Goal: Information Seeking & Learning: Learn about a topic

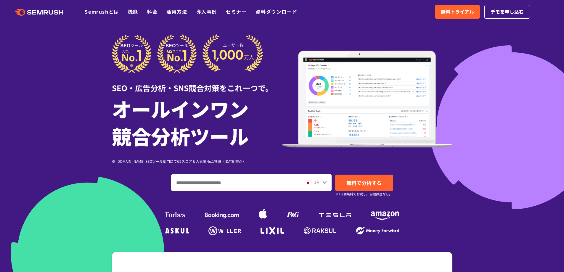
scroll to position [30, 0]
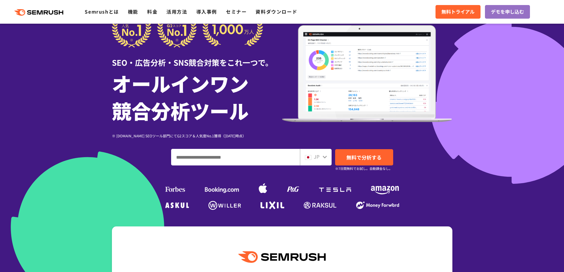
click at [323, 154] on div at bounding box center [324, 156] width 5 height 8
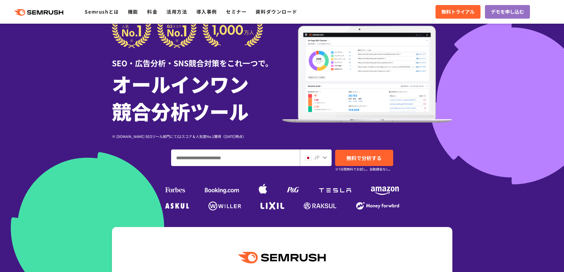
scroll to position [0, 0]
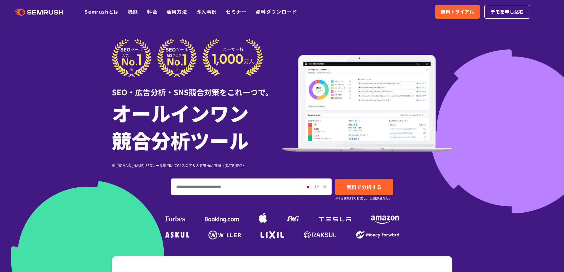
click at [325, 186] on icon at bounding box center [324, 186] width 4 height 3
click at [322, 187] on icon at bounding box center [324, 186] width 5 height 5
click at [247, 186] on input "ドメイン、キーワードまたはURLを入力してください" at bounding box center [235, 187] width 128 height 16
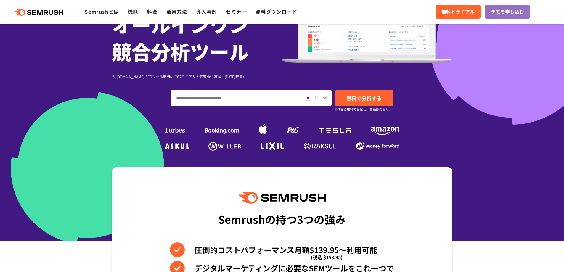
click at [322, 97] on icon at bounding box center [324, 97] width 5 height 5
click at [322, 99] on icon at bounding box center [324, 97] width 5 height 5
click at [220, 101] on input "ドメイン、キーワードまたはURLを入力してください" at bounding box center [235, 98] width 128 height 16
type input "**********"
click at [323, 99] on icon at bounding box center [324, 97] width 5 height 5
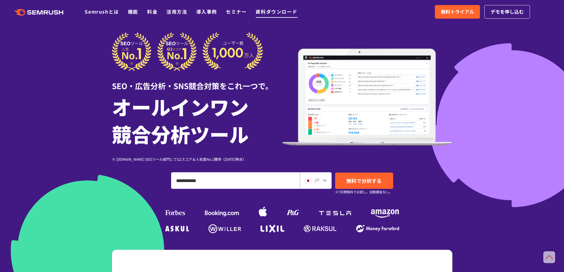
scroll to position [0, 0]
